Goal: Information Seeking & Learning: Learn about a topic

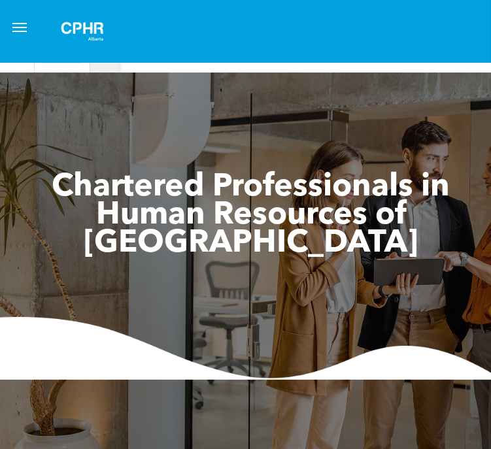
drag, startPoint x: 0, startPoint y: 0, endPoint x: 18, endPoint y: 22, distance: 28.3
click at [18, 22] on button "menu" at bounding box center [20, 27] width 26 height 26
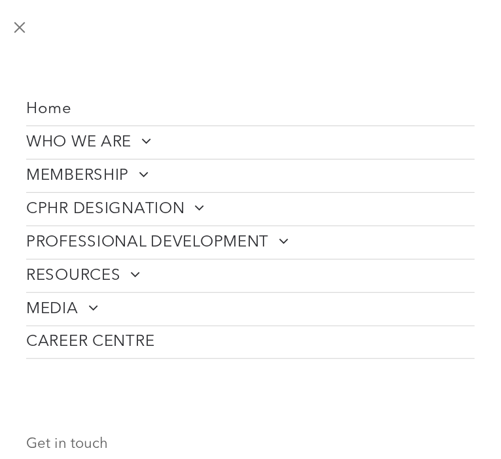
click at [122, 267] on span at bounding box center [130, 274] width 20 height 16
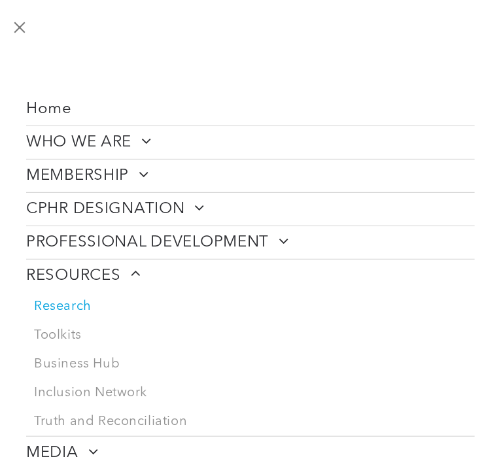
click at [90, 299] on span "Research" at bounding box center [63, 307] width 58 height 16
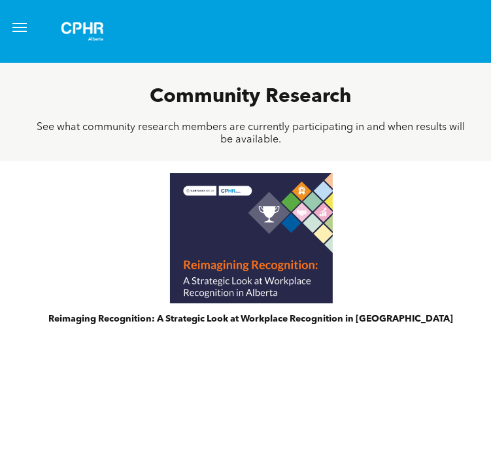
scroll to position [719, 0]
